Goal: Register for event/course

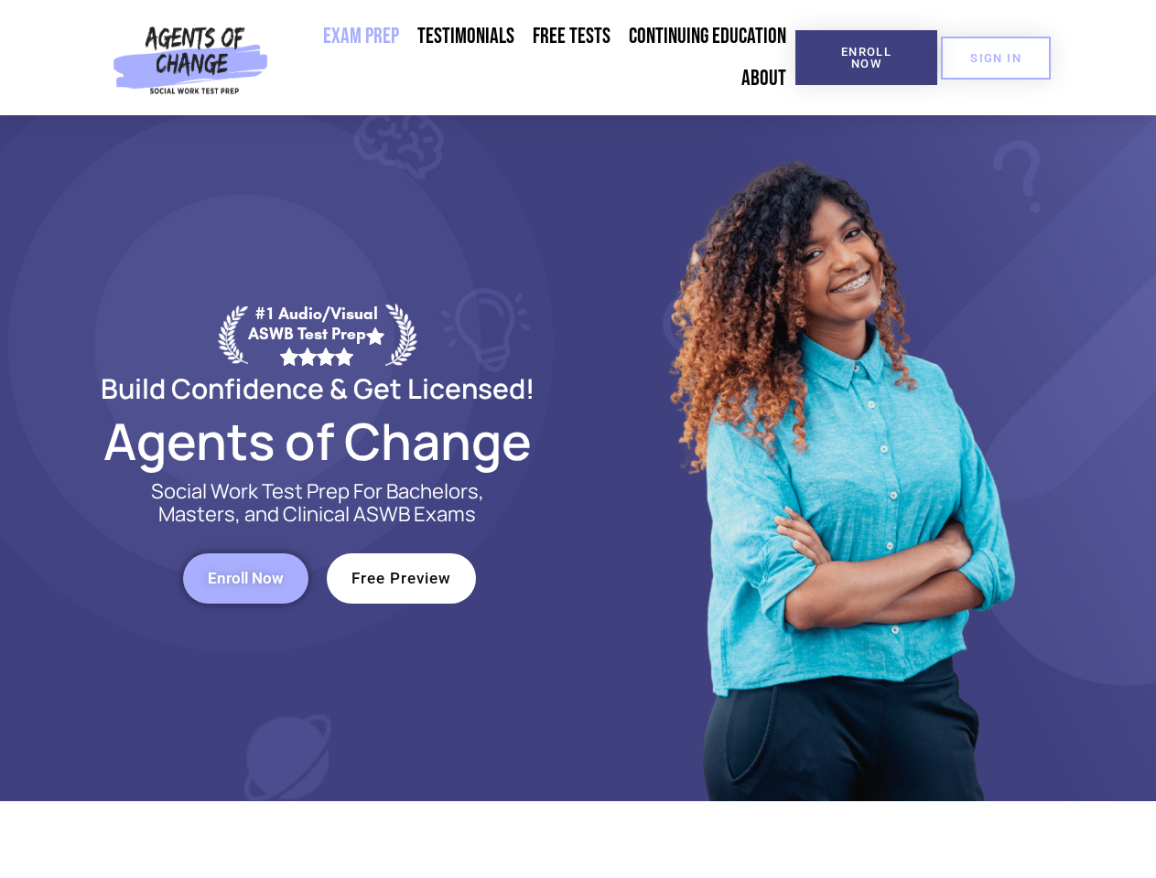
click at [578, 439] on div at bounding box center [839, 458] width 522 height 686
click at [866, 58] on span "Enroll Now" at bounding box center [865, 58] width 83 height 24
click at [996, 58] on span "SIGN IN" at bounding box center [995, 58] width 51 height 12
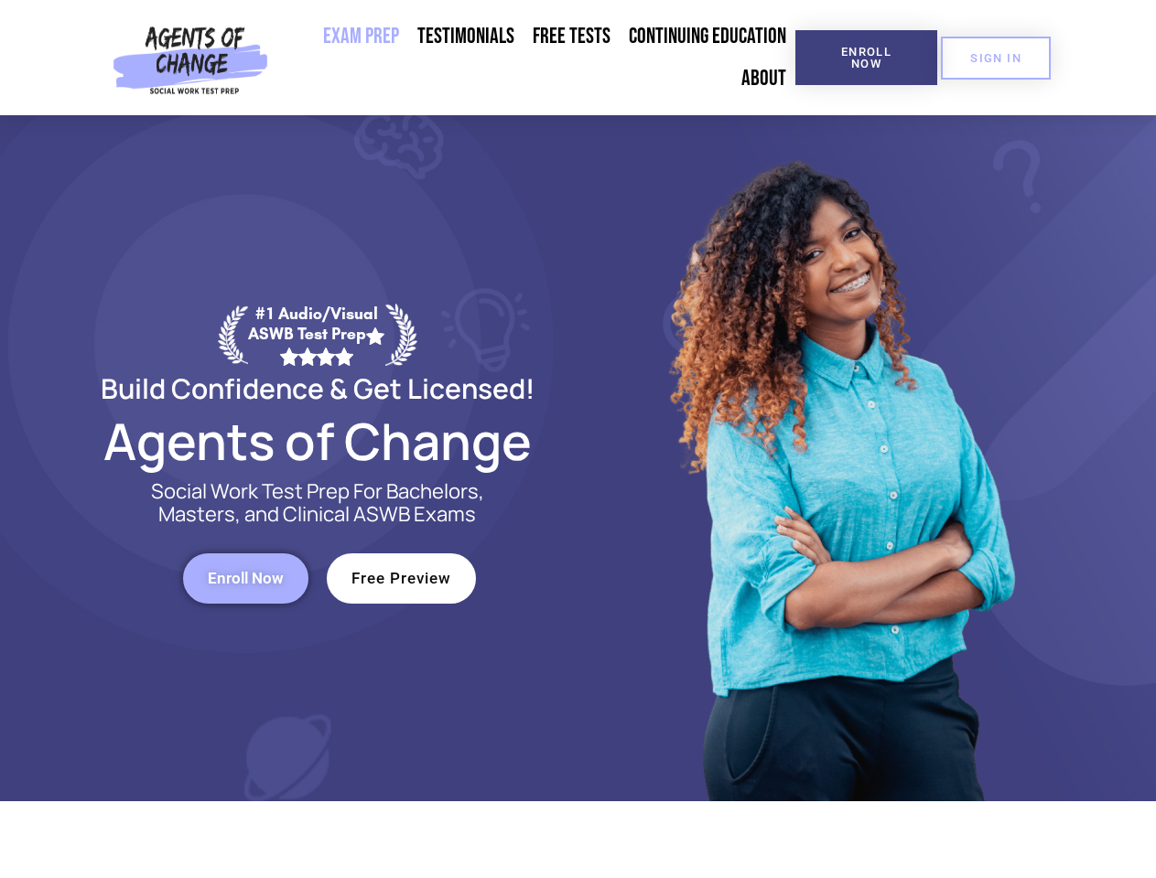
click at [245, 578] on span "Enroll Now" at bounding box center [246, 579] width 76 height 16
click at [401, 578] on span "Free Preview" at bounding box center [401, 579] width 100 height 16
